Goal: Transaction & Acquisition: Register for event/course

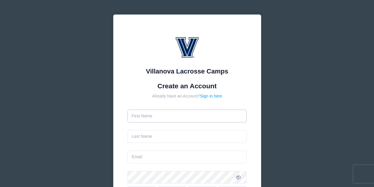
click at [167, 120] on input "text" at bounding box center [186, 115] width 119 height 13
type input "[PERSON_NAME]"
click at [140, 137] on input "text" at bounding box center [186, 136] width 119 height 13
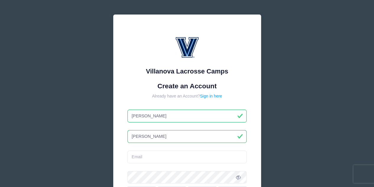
type input "[PERSON_NAME]"
click at [142, 156] on input "email" at bounding box center [186, 156] width 119 height 13
type input "jeff.baehr1@gmail.com"
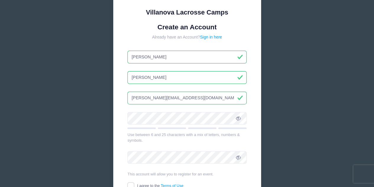
scroll to position [61, 0]
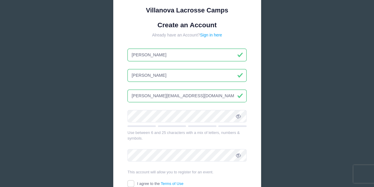
click at [166, 56] on input "[PERSON_NAME]" at bounding box center [186, 54] width 119 height 13
type input "E"
type input "[PERSON_NAME]"
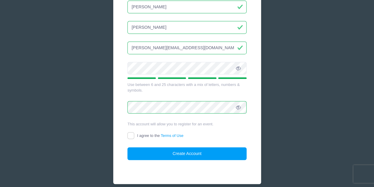
scroll to position [110, 0]
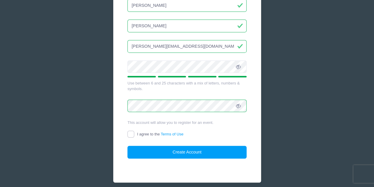
click at [131, 133] on input "I agree to the Terms of Use" at bounding box center [130, 133] width 7 height 7
checkbox input "true"
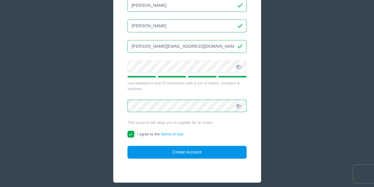
click at [183, 152] on button "Create Account" at bounding box center [186, 151] width 119 height 13
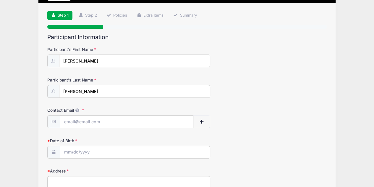
scroll to position [40, 0]
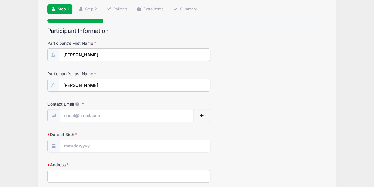
click at [109, 115] on input "Contact Email" at bounding box center [126, 115] width 133 height 13
type input "[EMAIL_ADDRESS][DOMAIN_NAME]"
click at [90, 143] on input "Date of Birth" at bounding box center [135, 146] width 150 height 13
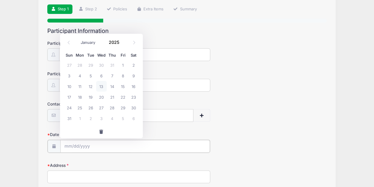
click at [76, 145] on input "Date of Birth" at bounding box center [135, 146] width 150 height 13
click at [134, 44] on icon at bounding box center [134, 42] width 4 height 4
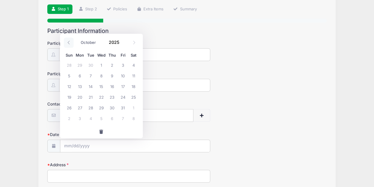
click at [69, 44] on span at bounding box center [69, 43] width 10 height 10
select select "5"
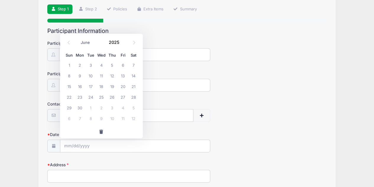
drag, startPoint x: 69, startPoint y: 44, endPoint x: 132, endPoint y: 51, distance: 63.3
click at [132, 51] on div "January February March April May June July August September October November De…" at bounding box center [101, 86] width 83 height 104
click at [123, 44] on span at bounding box center [123, 44] width 4 height 4
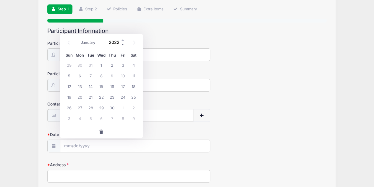
click at [123, 44] on span at bounding box center [123, 44] width 4 height 4
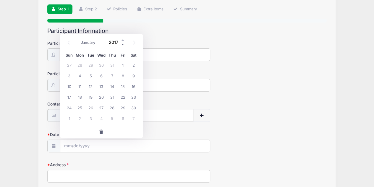
click at [123, 44] on span at bounding box center [123, 44] width 4 height 4
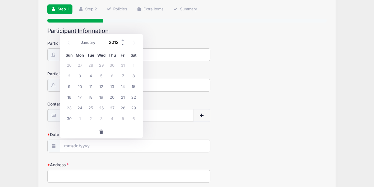
click at [123, 44] on span at bounding box center [123, 44] width 4 height 4
type input "2008"
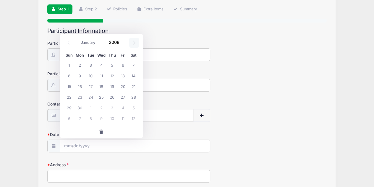
click at [134, 42] on icon at bounding box center [134, 42] width 4 height 4
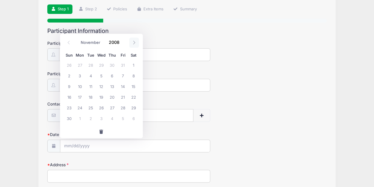
click at [134, 42] on icon at bounding box center [134, 42] width 4 height 4
select select "11"
click at [134, 42] on icon at bounding box center [134, 42] width 4 height 4
type input "2009"
select select "0"
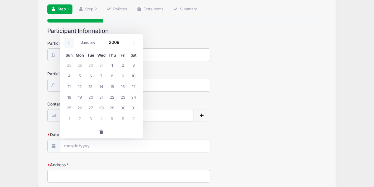
click at [68, 42] on icon at bounding box center [69, 42] width 4 height 4
type input "2008"
select select "11"
click at [91, 84] on span "16" at bounding box center [90, 86] width 11 height 11
type input "12/16/2008"
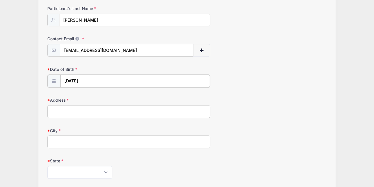
scroll to position [115, 0]
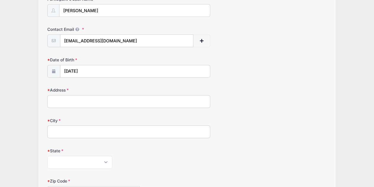
click at [137, 101] on input "Address" at bounding box center [128, 101] width 163 height 13
type input "500 Pond View Ln"
type input "COCKEYSVILLE"
select select "MD"
type input "21030"
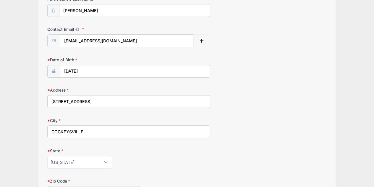
type input "(410) 596-1970"
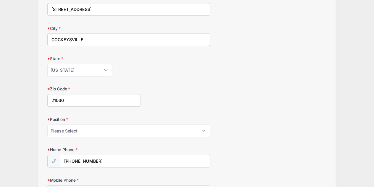
scroll to position [207, 0]
click at [163, 146] on div "Home Phone (410) 596-1970" at bounding box center [187, 156] width 280 height 21
click at [158, 127] on select "Please Select Goalie Middie Defense Attack FOGO LSM" at bounding box center [128, 130] width 163 height 13
select select "Middie"
click at [47, 124] on select "Please Select Goalie Middie Defense Attack FOGO LSM" at bounding box center [128, 130] width 163 height 13
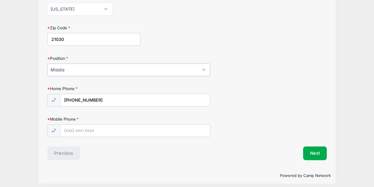
scroll to position [269, 0]
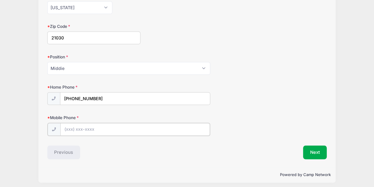
click at [104, 126] on input "Mobile Phone" at bounding box center [135, 129] width 150 height 13
type input "(410) 330-5601"
click at [319, 151] on button "Next" at bounding box center [315, 152] width 24 height 14
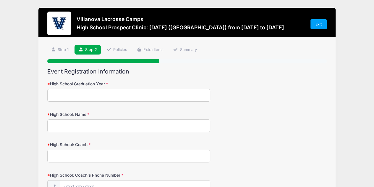
scroll to position [0, 0]
click at [181, 94] on input "High School Graduation Year" at bounding box center [128, 95] width 163 height 13
type input "2028"
click at [171, 126] on input "High School: Name" at bounding box center [128, 125] width 163 height 13
type input "Loyola Blakefield"
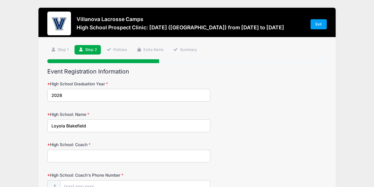
click at [134, 158] on input "High School: Coach" at bounding box center [128, 155] width 163 height 13
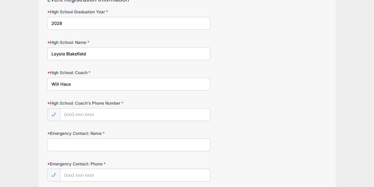
scroll to position [72, 0]
type input "Will Haus"
click at [114, 112] on input "High School: Coach's Phone Number" at bounding box center [135, 114] width 150 height 13
type input "(919) 428-4855"
click at [85, 149] on input "Emergency Contact: Name" at bounding box center [128, 144] width 163 height 13
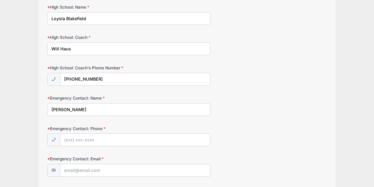
scroll to position [109, 0]
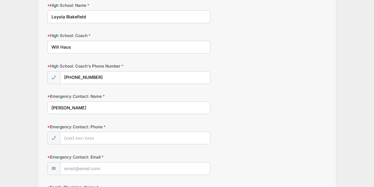
type input "Erin Baehr"
click at [97, 136] on input "Emergency Contact: Phone" at bounding box center [135, 138] width 150 height 13
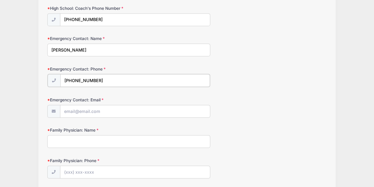
scroll to position [168, 0]
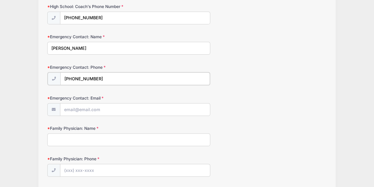
type input "(410) 919-3799"
click at [142, 110] on input "Emergency Contact: Email" at bounding box center [135, 109] width 150 height 13
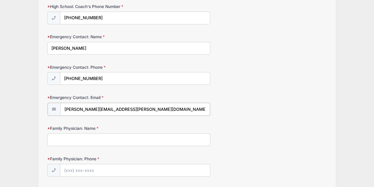
type input "erin.baehr@me.com"
click at [110, 137] on input "Family Physician: Name" at bounding box center [128, 138] width 163 height 13
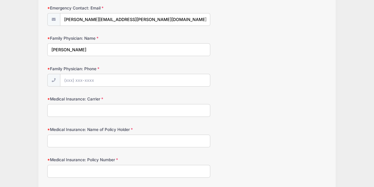
scroll to position [256, 0]
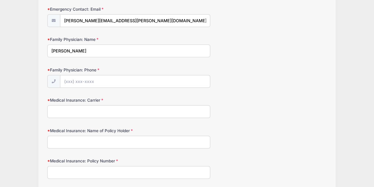
type input "Henry Chang"
click at [103, 83] on input "Family Physician: Phone" at bounding box center [135, 81] width 150 height 13
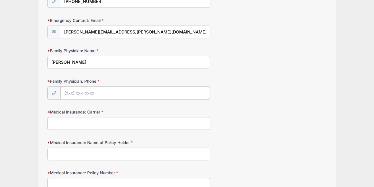
scroll to position [247, 0]
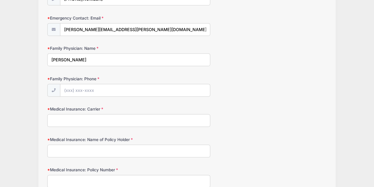
click at [99, 121] on input "Medical Insurance: Carrier" at bounding box center [128, 120] width 163 height 13
type input "Cigna"
click at [77, 147] on input "Medical Insurance: Name of Policy Holder" at bounding box center [128, 150] width 163 height 13
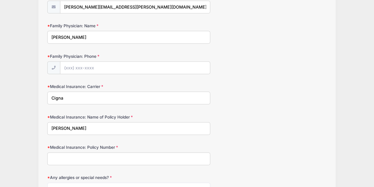
scroll to position [270, 0]
type input "Jeffrey C Baehr"
click at [132, 158] on input "Medical Insurance: Policy Number" at bounding box center [128, 157] width 163 height 13
click at [115, 66] on input "Family Physician: Phone" at bounding box center [135, 67] width 150 height 13
type input "(443) 451-1600"
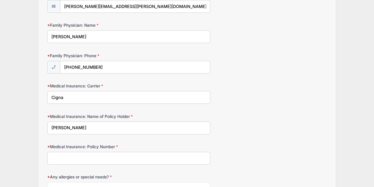
click at [110, 151] on input "Medical Insurance: Policy Number" at bounding box center [128, 157] width 163 height 13
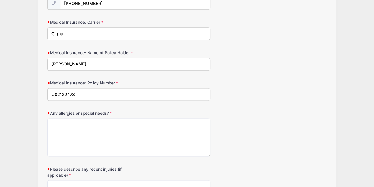
scroll to position [334, 0]
type input "U02122473"
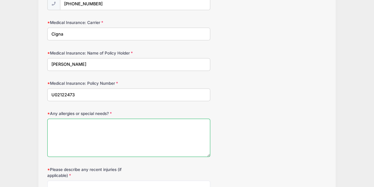
click at [146, 123] on textarea "Any allergies or special needs?" at bounding box center [128, 137] width 163 height 38
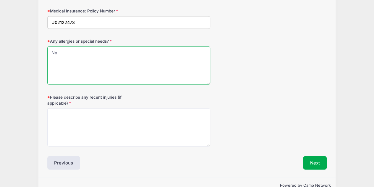
scroll to position [406, 0]
type textarea "No"
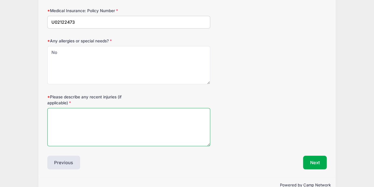
click at [124, 112] on textarea "Please describe any recent injuries (if applicable)" at bounding box center [128, 127] width 163 height 38
type textarea "No"
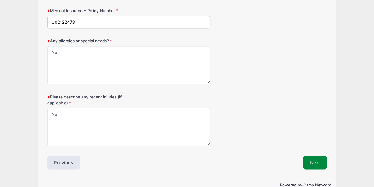
click at [319, 158] on button "Next" at bounding box center [315, 162] width 24 height 14
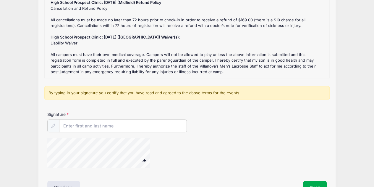
scroll to position [82, 0]
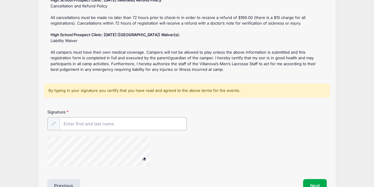
click at [115, 123] on input "Signature" at bounding box center [122, 123] width 127 height 13
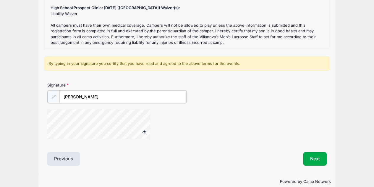
scroll to position [108, 0]
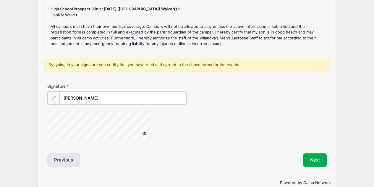
type input "Evan Baehr"
click at [145, 131] on span at bounding box center [144, 131] width 4 height 3
click at [103, 98] on input "Evan Baehr" at bounding box center [122, 97] width 127 height 13
click at [139, 129] on button at bounding box center [144, 132] width 10 height 7
click at [54, 96] on icon at bounding box center [53, 97] width 4 height 4
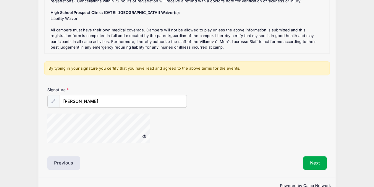
scroll to position [105, 0]
click at [145, 134] on span at bounding box center [144, 135] width 4 height 3
click at [310, 161] on button "Next" at bounding box center [315, 162] width 24 height 14
click at [144, 134] on span at bounding box center [144, 135] width 4 height 3
click at [53, 100] on icon at bounding box center [53, 101] width 4 height 4
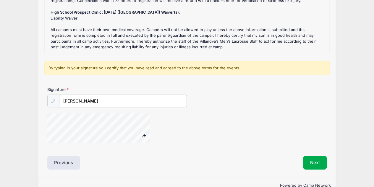
click at [51, 100] on icon at bounding box center [53, 101] width 4 height 4
click at [97, 98] on input "Evan Baehr" at bounding box center [122, 101] width 127 height 13
click at [145, 134] on span at bounding box center [144, 135] width 4 height 3
click at [312, 156] on button "Next" at bounding box center [315, 162] width 24 height 14
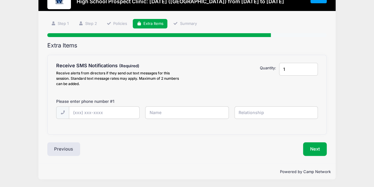
scroll to position [0, 0]
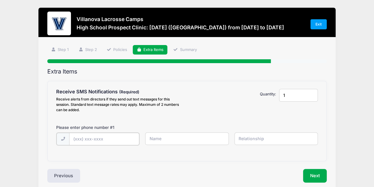
click at [0, 0] on input "text" at bounding box center [0, 0] width 0 height 0
type input "(410) 596-1970"
click at [0, 0] on input "text" at bounding box center [0, 0] width 0 height 0
type input "Jeff Baehr"
click at [0, 0] on input "text" at bounding box center [0, 0] width 0 height 0
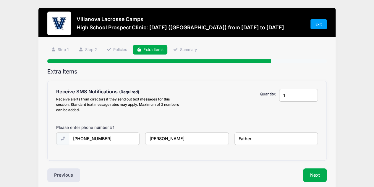
type input "Father"
type input "2"
click at [311, 94] on input "2" at bounding box center [298, 95] width 39 height 13
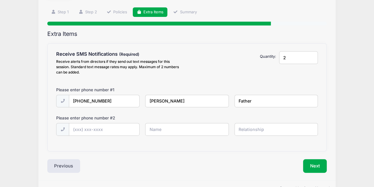
scroll to position [38, 0]
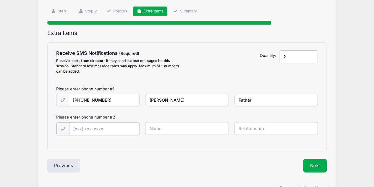
click at [0, 0] on input "text" at bounding box center [0, 0] width 0 height 0
type input "(410) 330-5601"
click at [0, 0] on input "text" at bounding box center [0, 0] width 0 height 0
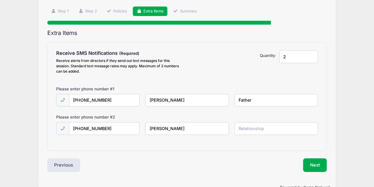
click at [0, 0] on input "Evan Baehr" at bounding box center [0, 0] width 0 height 0
type input "E"
type input "Erin Baehr"
click at [0, 0] on input "text" at bounding box center [0, 0] width 0 height 0
type input "Mother"
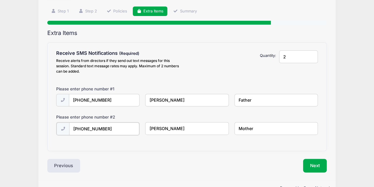
click at [0, 0] on input "(410) 330-5601" at bounding box center [0, 0] width 0 height 0
type input "(410) 919-3799"
click at [320, 161] on button "Next" at bounding box center [315, 165] width 24 height 14
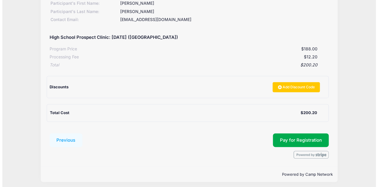
scroll to position [93, 0]
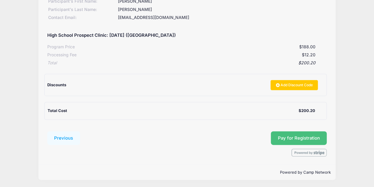
click at [287, 136] on span "Pay for Registration" at bounding box center [299, 137] width 42 height 5
click at [281, 139] on span "Pay for Registration" at bounding box center [299, 137] width 42 height 5
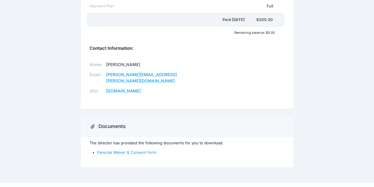
scroll to position [153, 0]
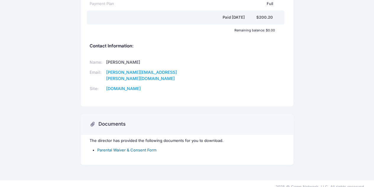
click at [121, 147] on link "Parental Waiver & Consent Form" at bounding box center [126, 149] width 59 height 5
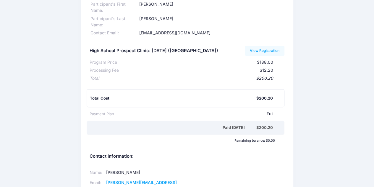
scroll to position [0, 0]
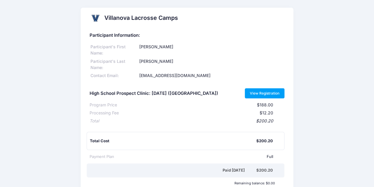
click at [274, 94] on link "View Registration" at bounding box center [265, 93] width 40 height 10
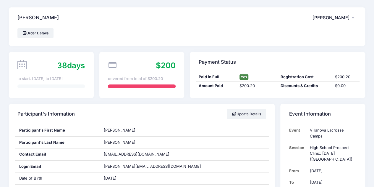
click at [247, 9] on div "Baehr, Evan JB Jeff Baehr My Account Logout" at bounding box center [187, 17] width 356 height 21
